Goal: Task Accomplishment & Management: Use online tool/utility

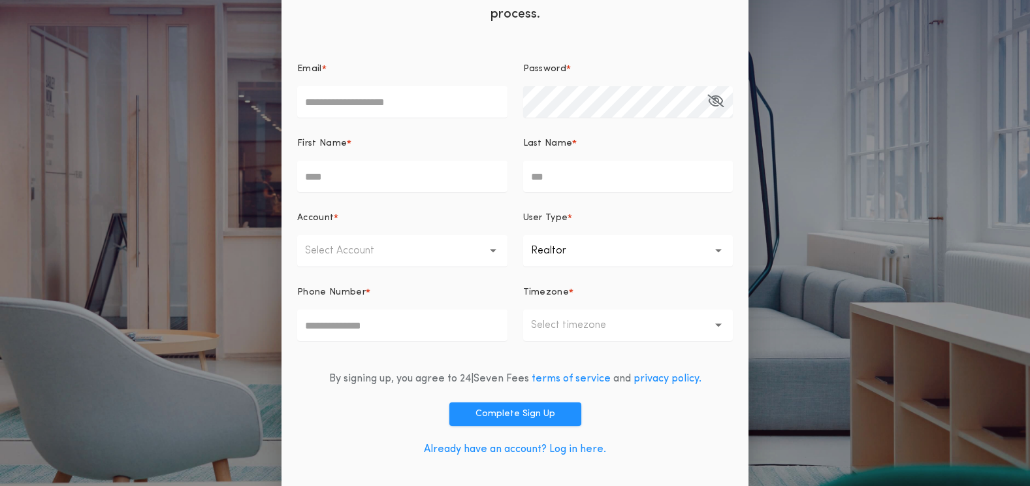
scroll to position [88, 0]
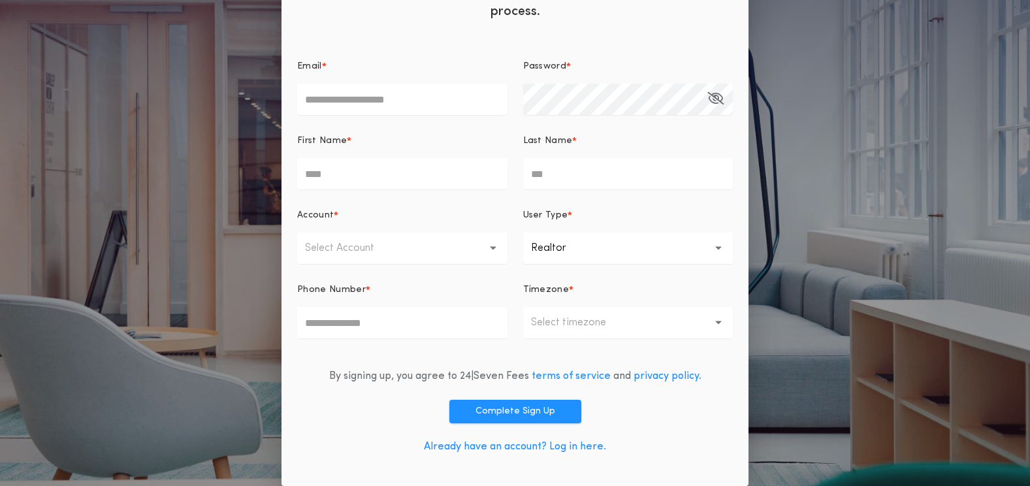
click at [564, 448] on link "Already have an account? Log in here." at bounding box center [515, 447] width 182 height 10
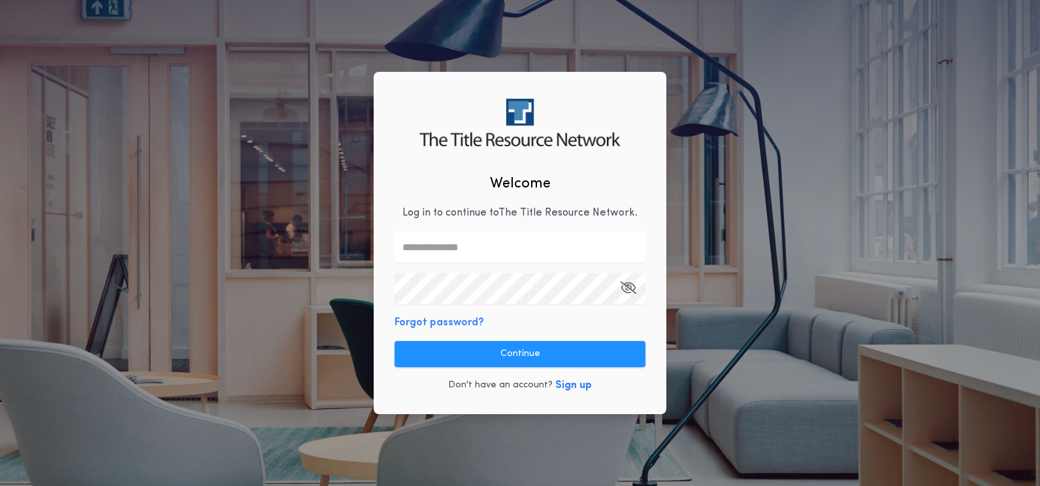
type input "**********"
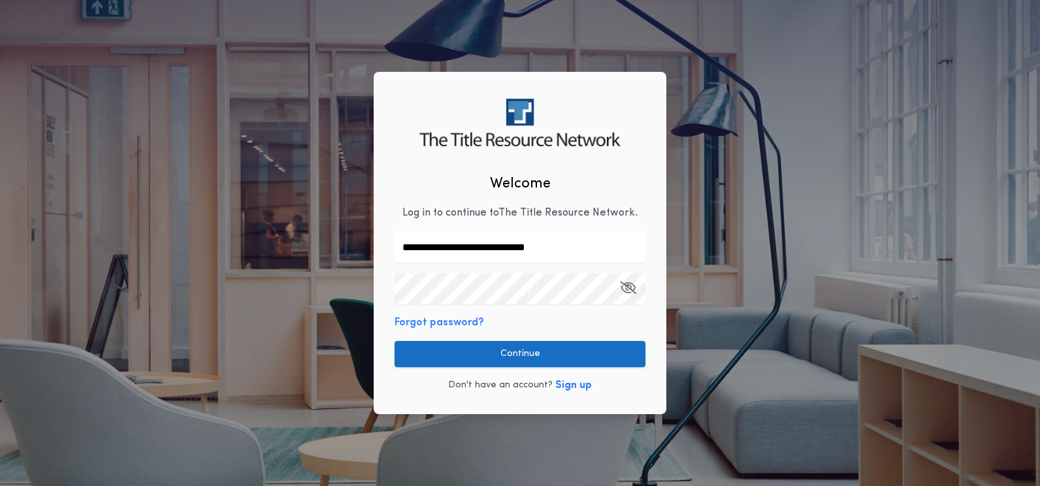
click at [559, 356] on button "Continue" at bounding box center [520, 354] width 251 height 26
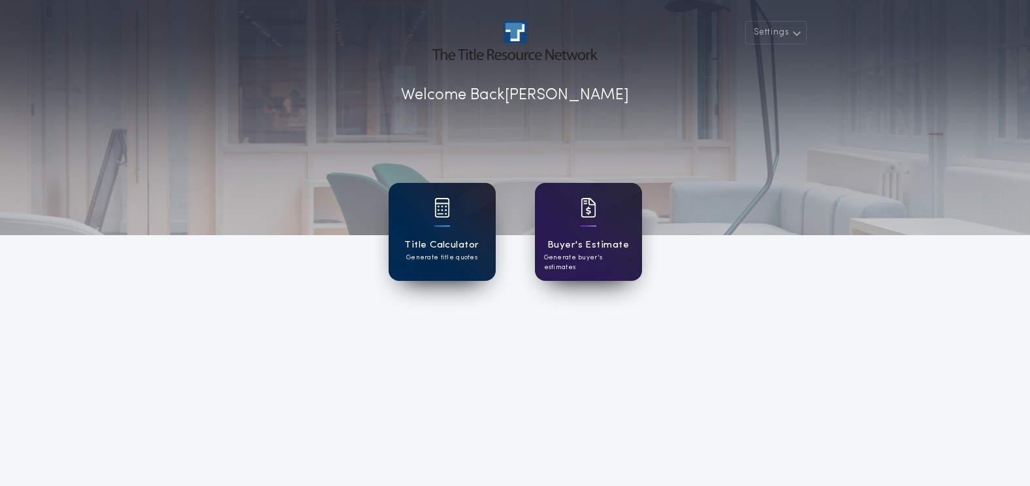
click at [447, 238] on h1 "Title Calculator" at bounding box center [441, 245] width 74 height 15
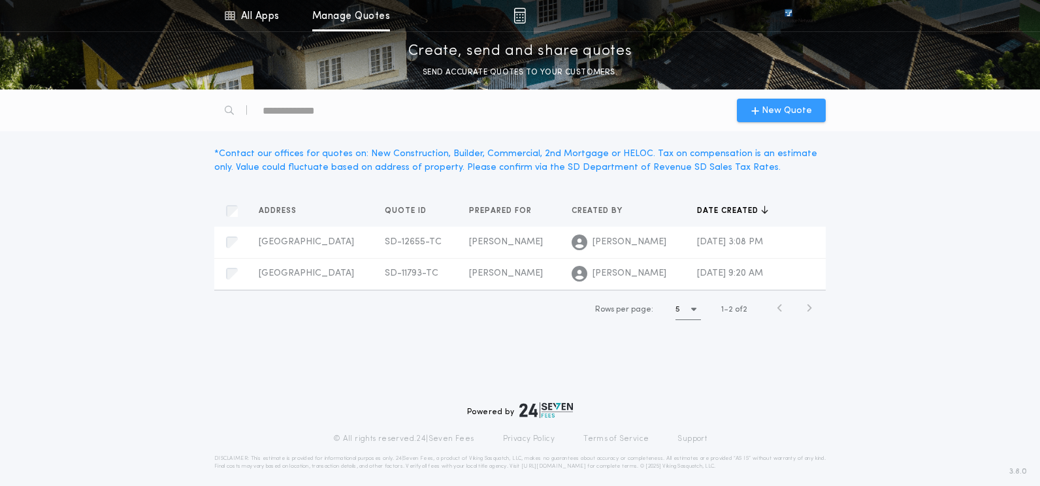
click at [766, 114] on span "New Quote" at bounding box center [787, 111] width 50 height 14
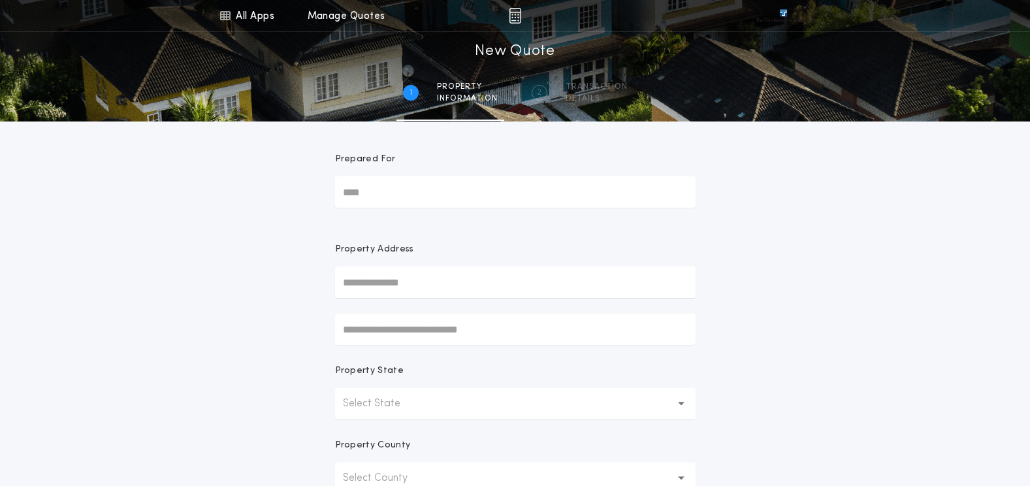
click at [440, 195] on input "Prepared For" at bounding box center [515, 191] width 361 height 31
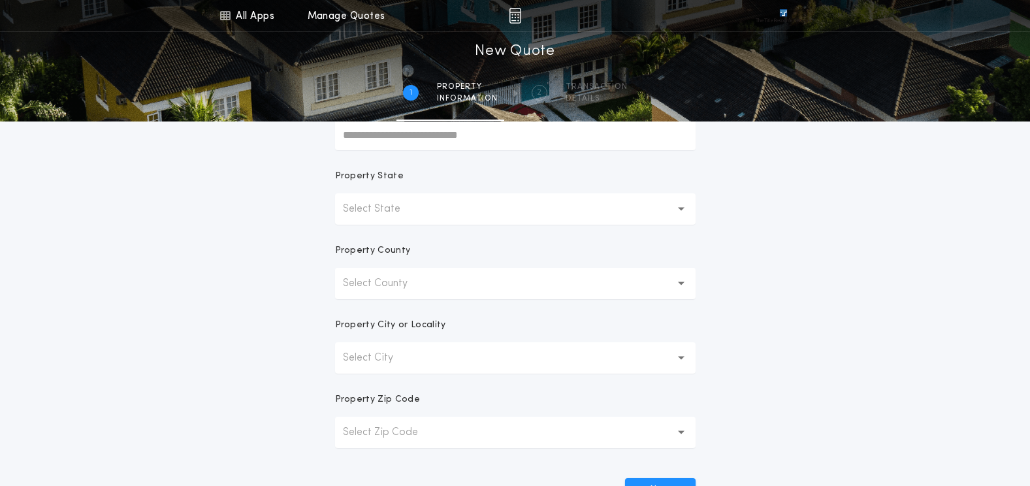
scroll to position [196, 0]
click at [557, 214] on button "Select State" at bounding box center [515, 207] width 361 height 31
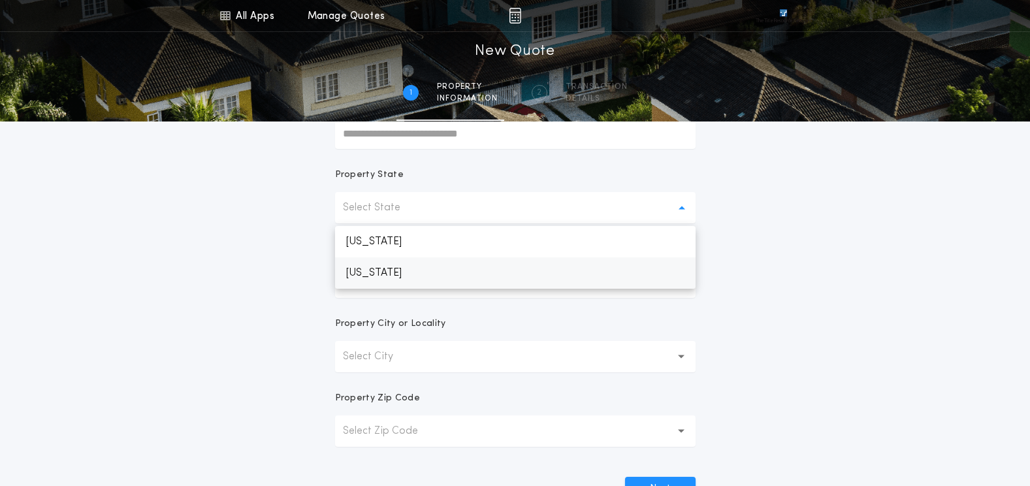
click at [492, 276] on p "[US_STATE]" at bounding box center [515, 272] width 361 height 31
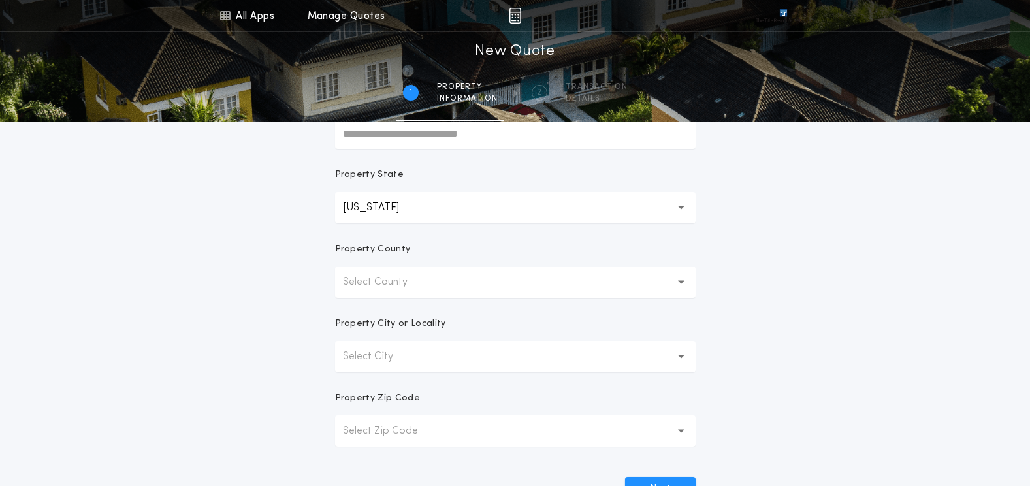
click at [585, 287] on button "Select County" at bounding box center [515, 282] width 361 height 31
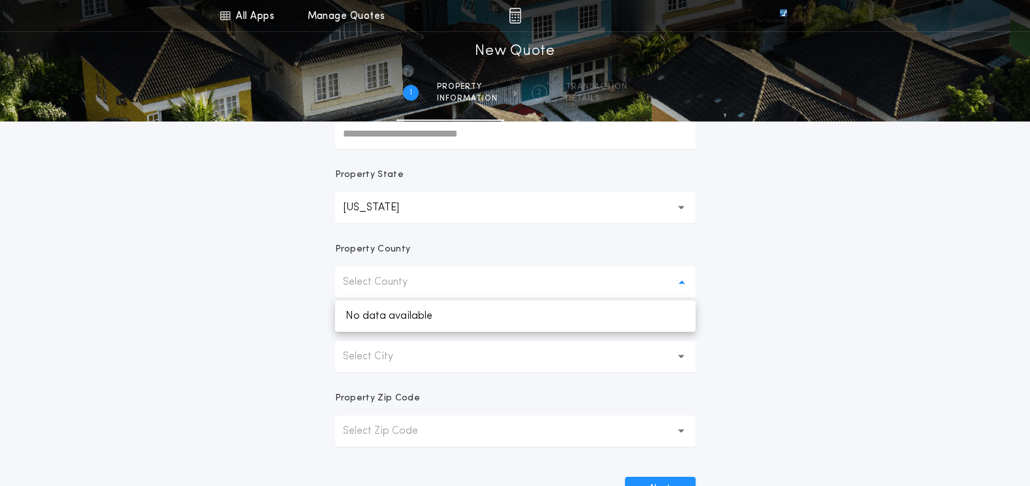
click at [907, 338] on div "All Apps Title Calculator Buyer's Estimate Menu All Apps Manage Quotes 1 /2 New…" at bounding box center [515, 177] width 1030 height 747
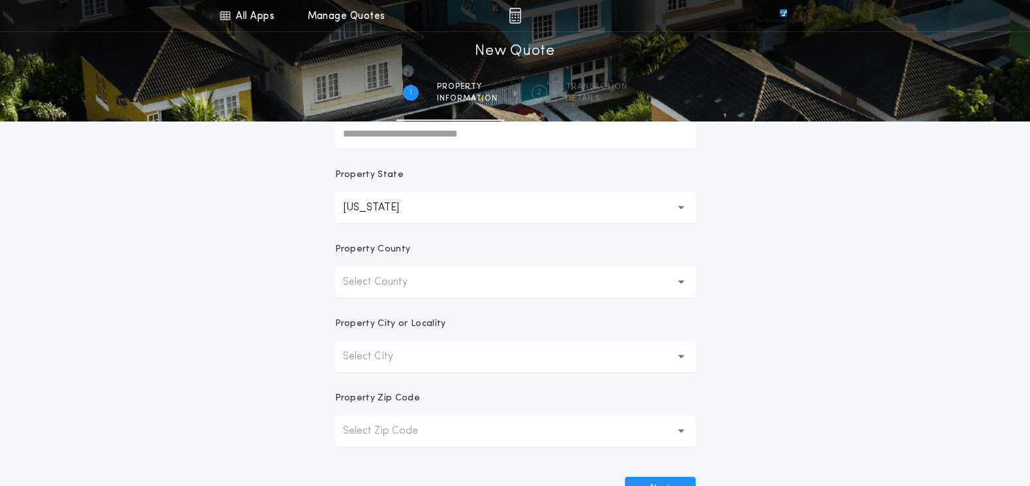
click at [615, 274] on button "Select County" at bounding box center [515, 282] width 361 height 31
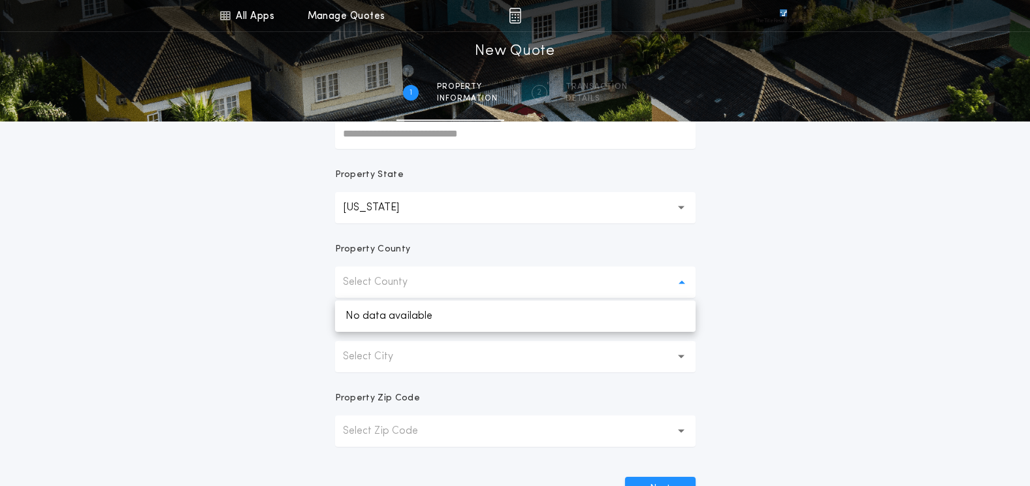
click at [816, 321] on div "All Apps Title Calculator Buyer's Estimate Menu All Apps Manage Quotes 1 /2 New…" at bounding box center [515, 177] width 1030 height 747
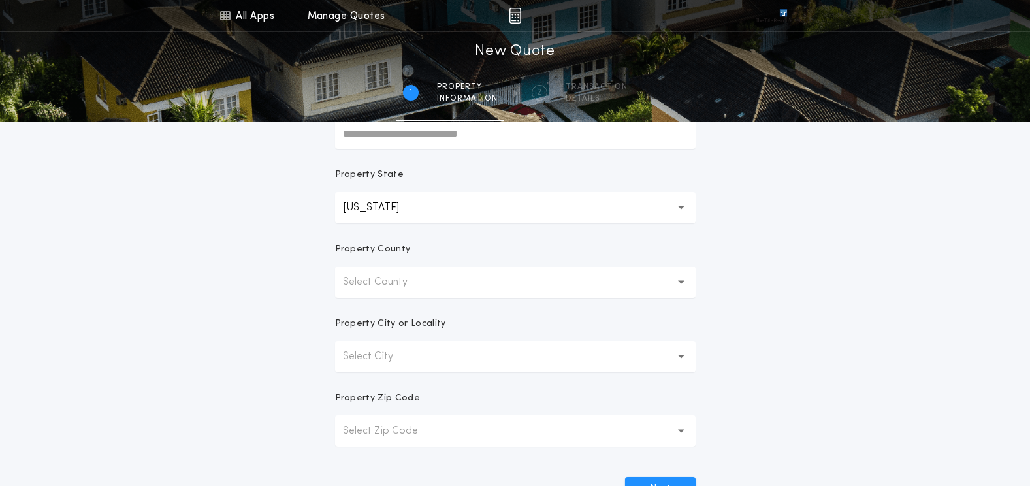
click at [604, 356] on button "Select City" at bounding box center [515, 356] width 361 height 31
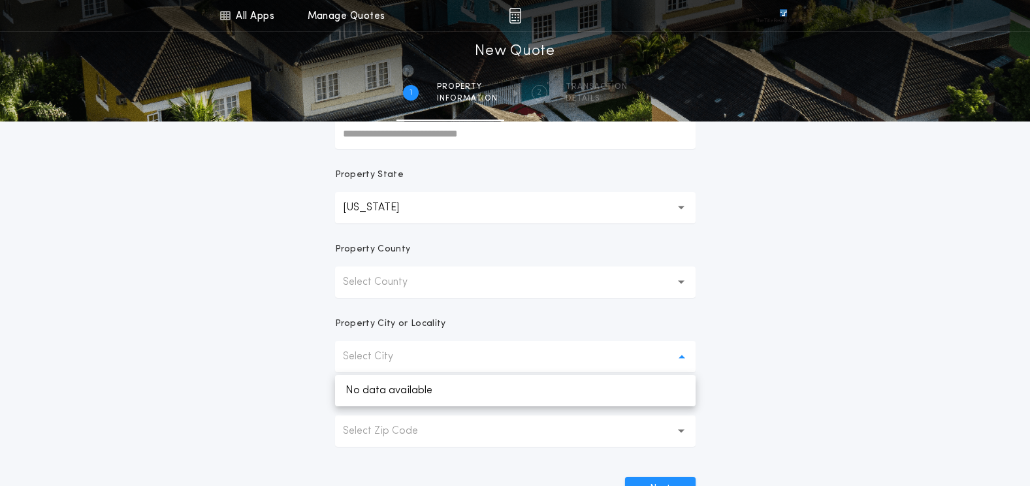
click at [749, 325] on div "All Apps Title Calculator Buyer's Estimate Menu All Apps Manage Quotes 1 /2 New…" at bounding box center [515, 177] width 1030 height 747
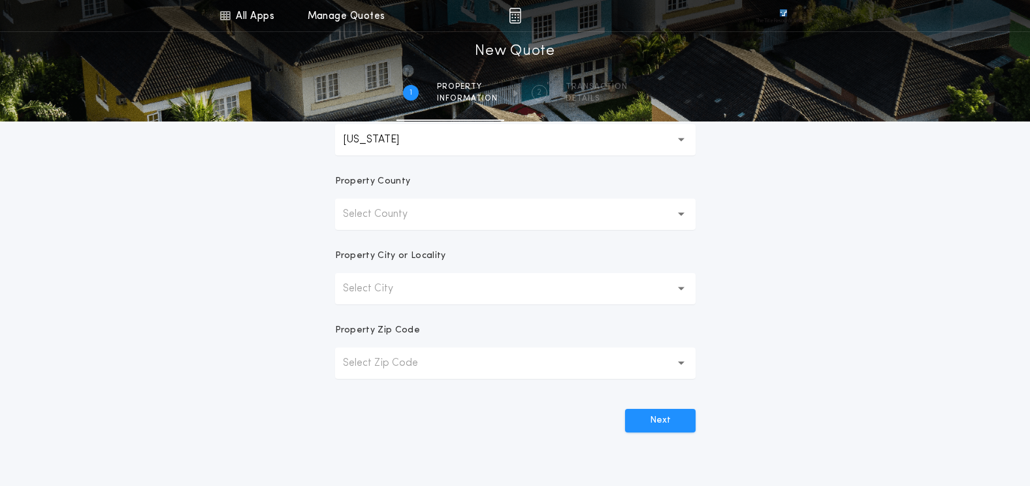
scroll to position [327, 0]
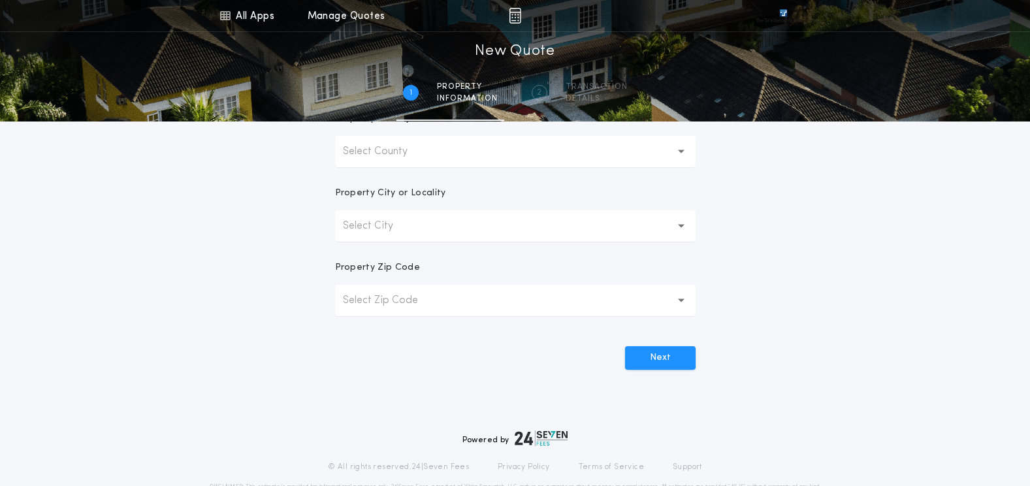
click at [571, 299] on button "Select Zip Code" at bounding box center [515, 300] width 361 height 31
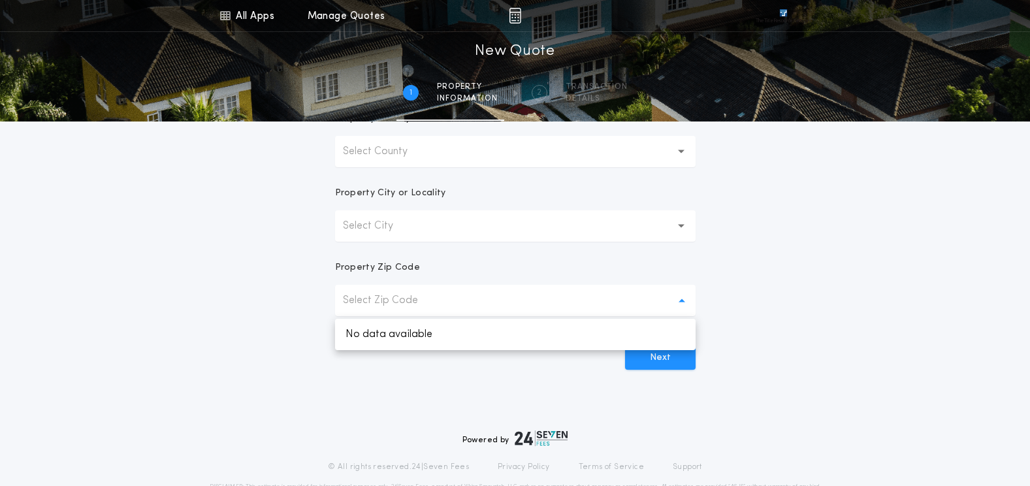
click at [791, 313] on div "All Apps Title Calculator Buyer's Estimate Menu All Apps Manage Quotes 1 /2 New…" at bounding box center [515, 46] width 1030 height 747
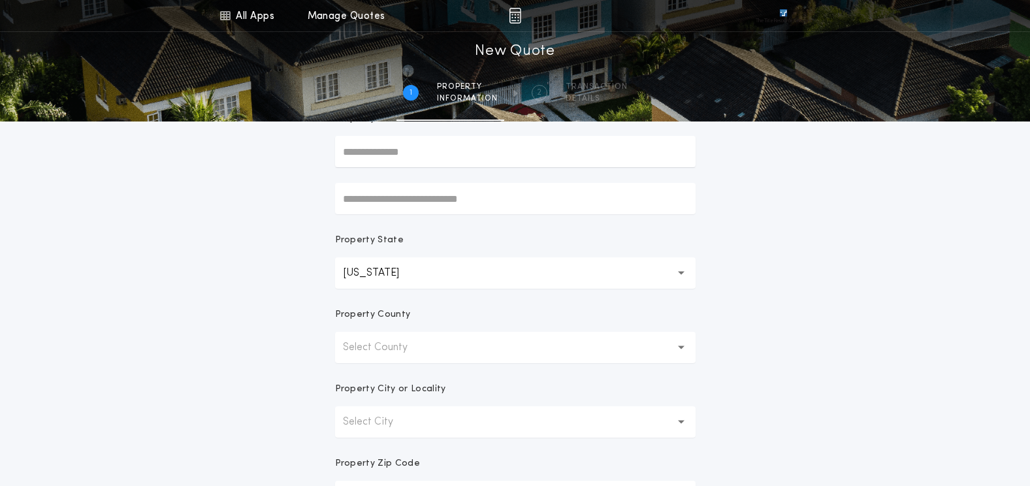
scroll to position [0, 0]
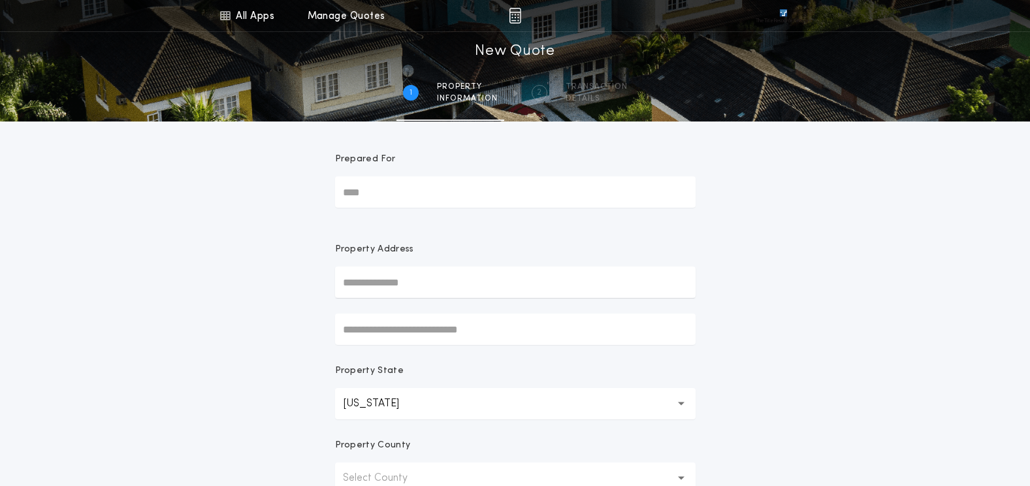
click at [485, 196] on input "Prepared For" at bounding box center [515, 191] width 361 height 31
click at [487, 272] on input "text" at bounding box center [515, 282] width 361 height 31
type input "**********"
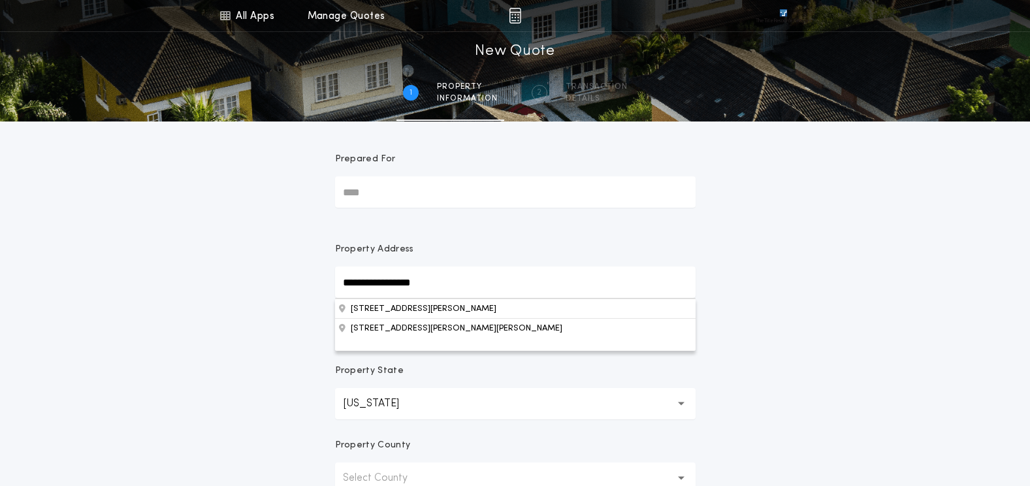
scroll to position [8, 0]
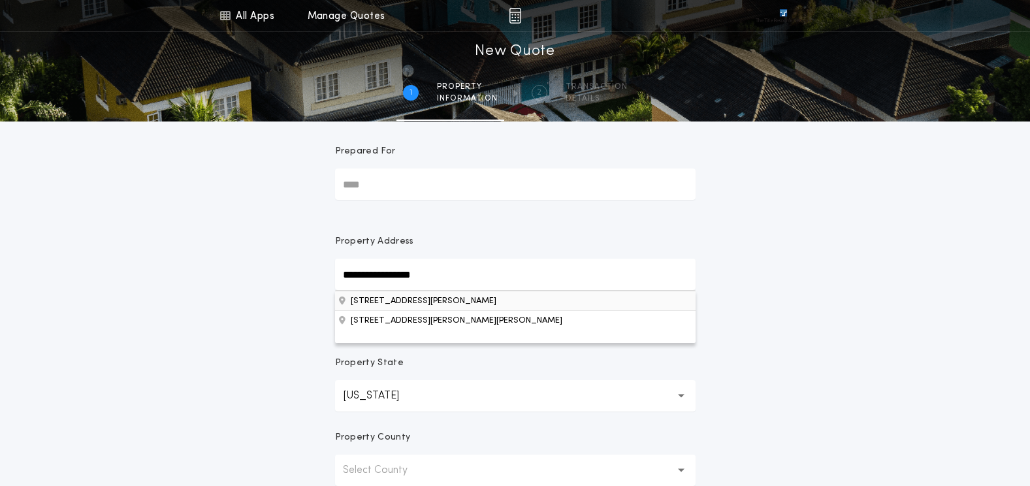
click at [487, 295] on button "[STREET_ADDRESS][PERSON_NAME]" at bounding box center [515, 301] width 361 height 20
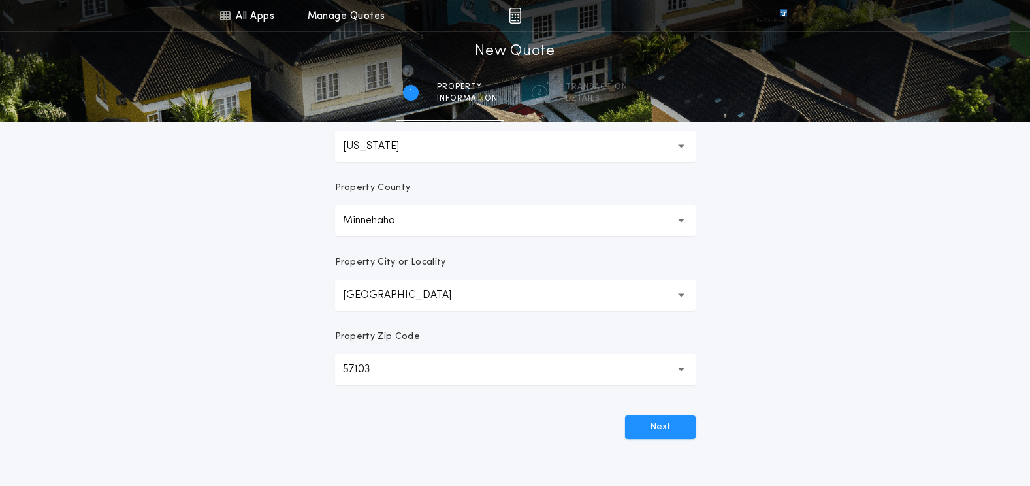
scroll to position [335, 0]
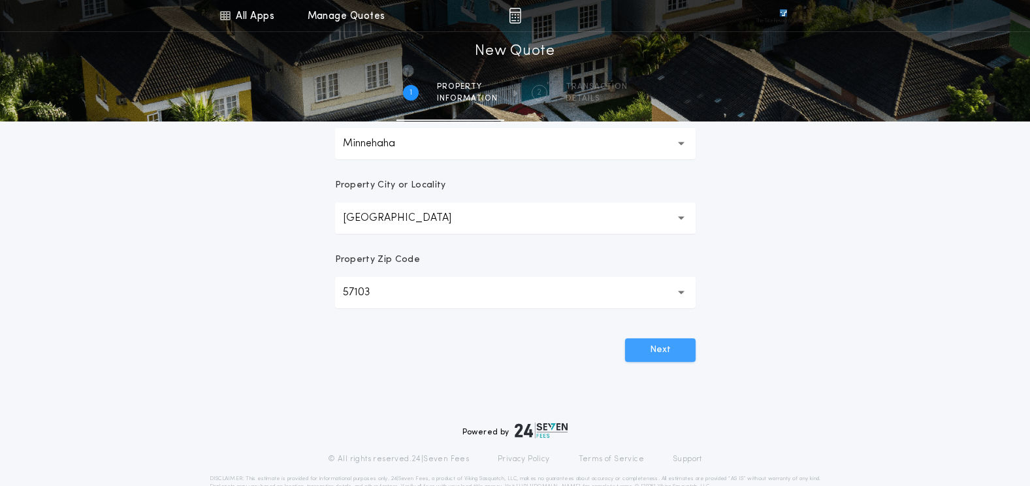
click at [658, 344] on button "Next" at bounding box center [660, 350] width 71 height 24
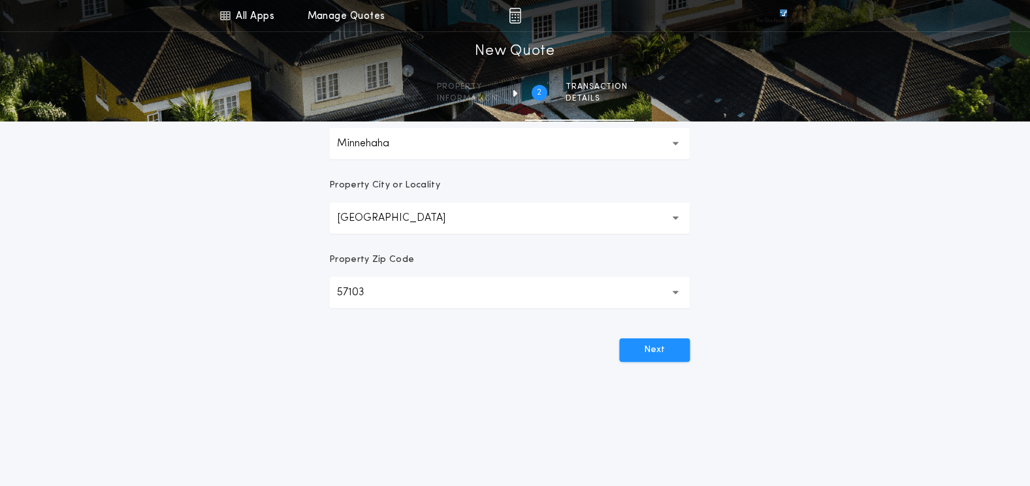
scroll to position [0, 0]
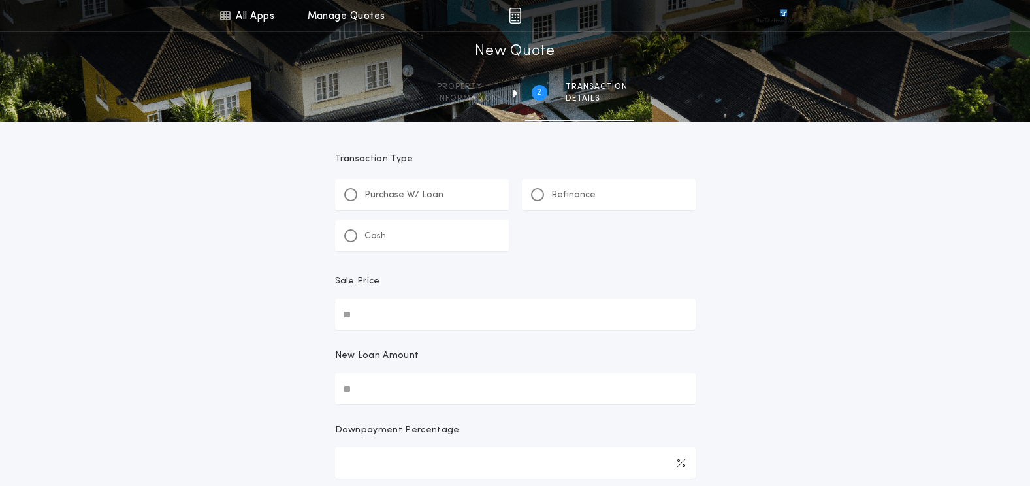
click at [549, 202] on div "Refinance" at bounding box center [609, 194] width 174 height 31
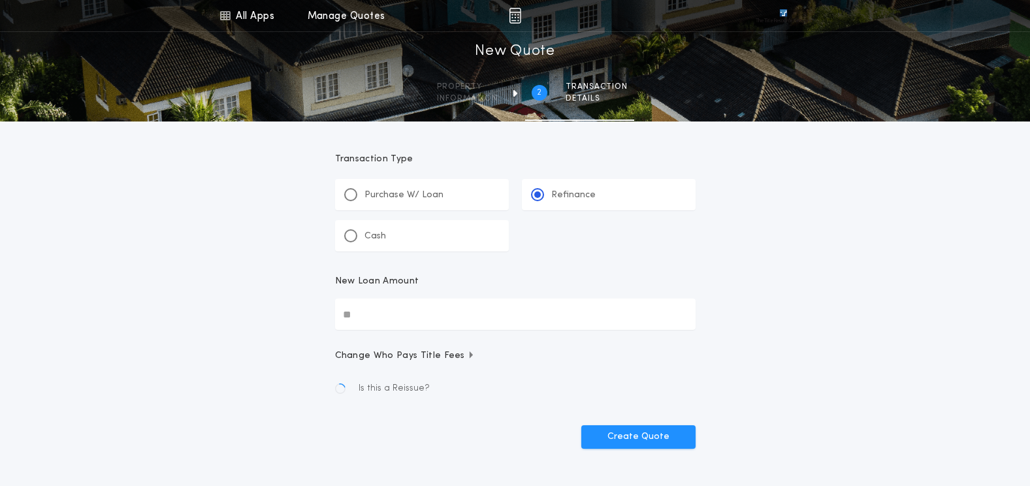
click at [426, 310] on input "New Loan Amount" at bounding box center [515, 314] width 361 height 31
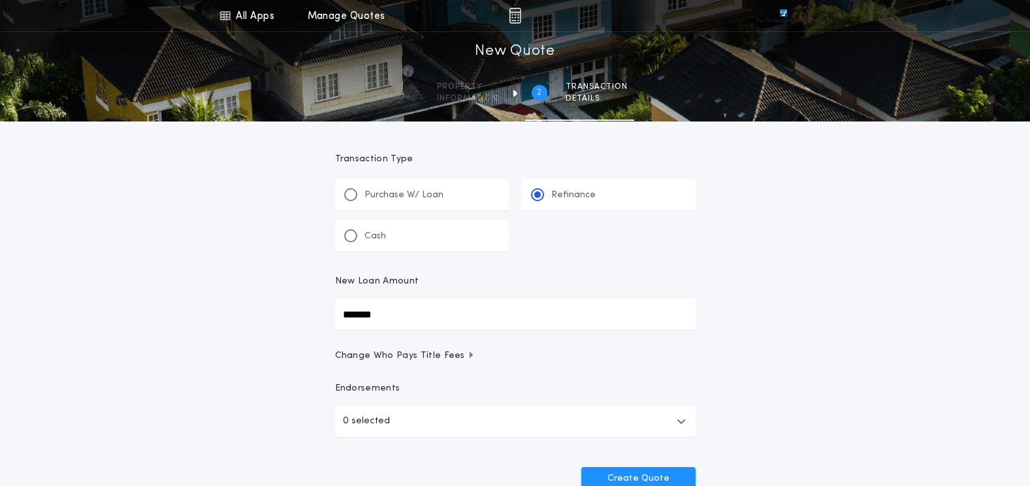
type input "*******"
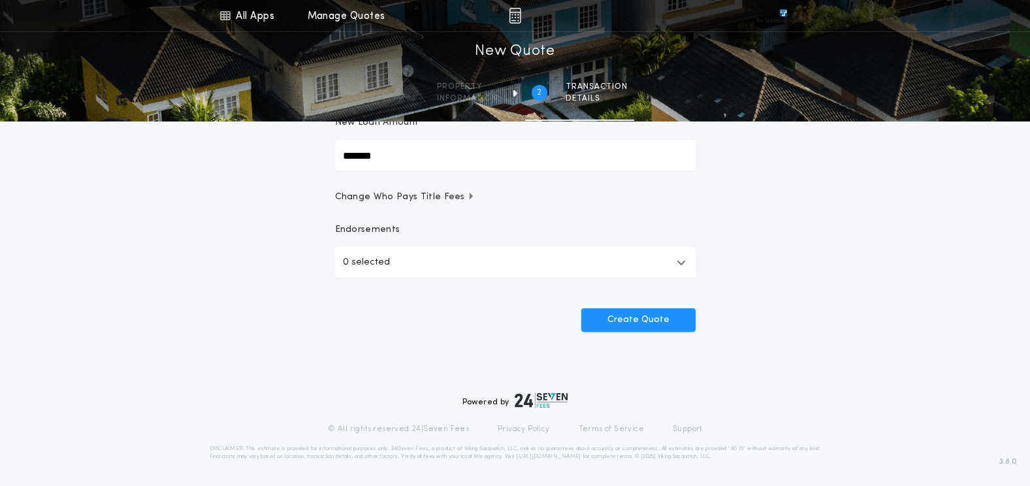
scroll to position [159, 0]
click at [633, 321] on button "Create Quote" at bounding box center [638, 320] width 114 height 24
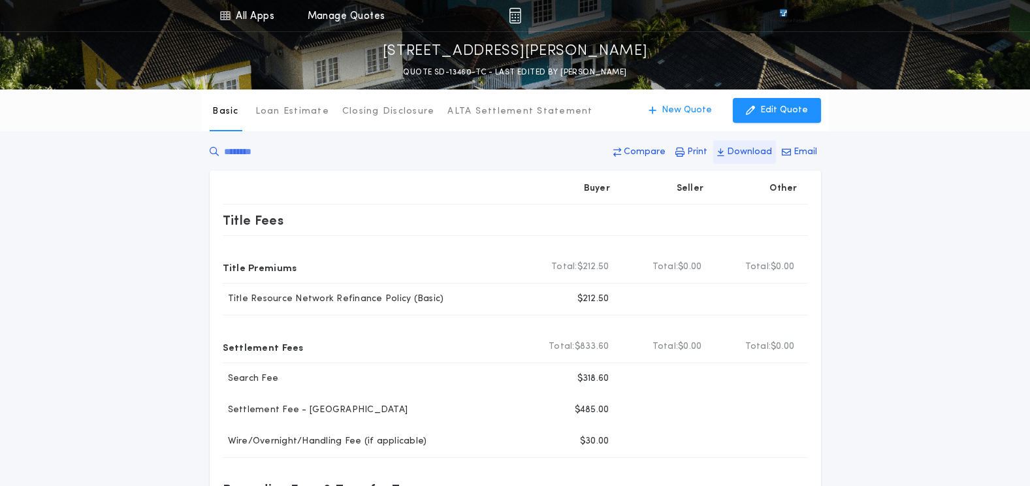
click at [755, 159] on button "Download" at bounding box center [744, 152] width 63 height 24
